Goal: Task Accomplishment & Management: Complete application form

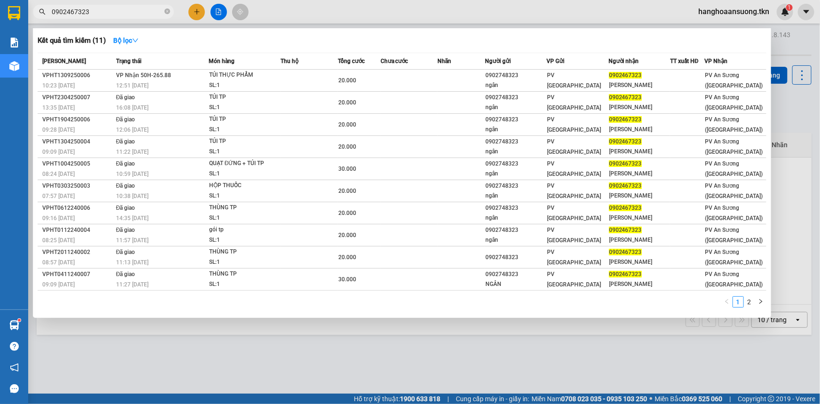
click at [130, 15] on input "0902467323" at bounding box center [107, 12] width 111 height 10
click at [131, 15] on input "0902467323" at bounding box center [107, 12] width 111 height 10
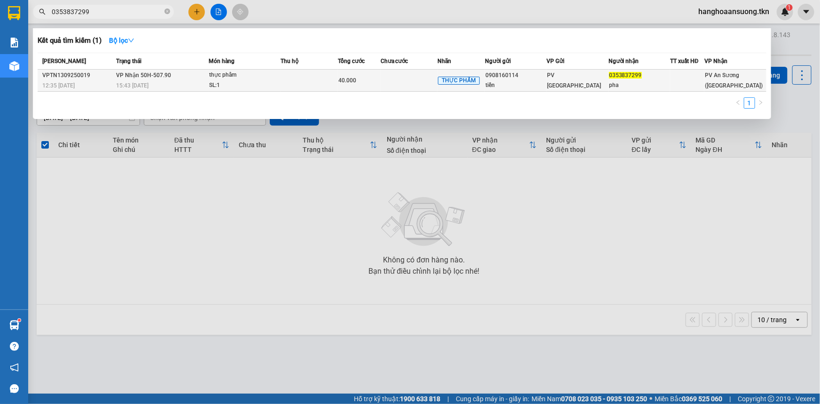
type input "0353837299"
click at [348, 70] on td "40.000" at bounding box center [359, 81] width 43 height 22
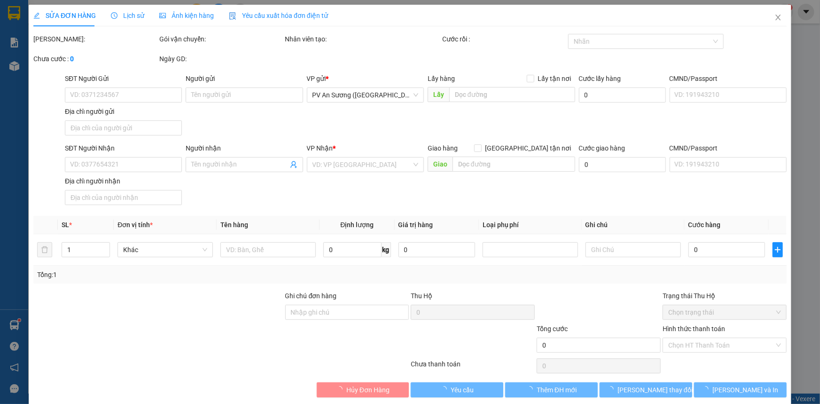
type input "0908160114"
type input "tiền"
type input "0353837299"
type input "pha"
type input "40.000"
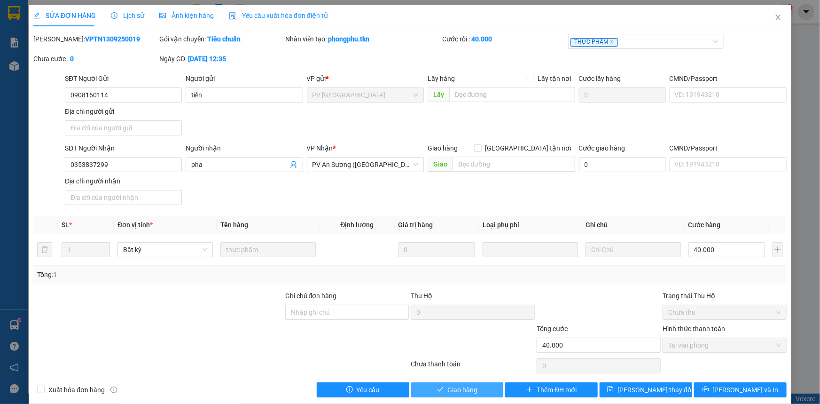
click at [437, 386] on icon "check" at bounding box center [440, 389] width 7 height 7
